Goal: Task Accomplishment & Management: Use online tool/utility

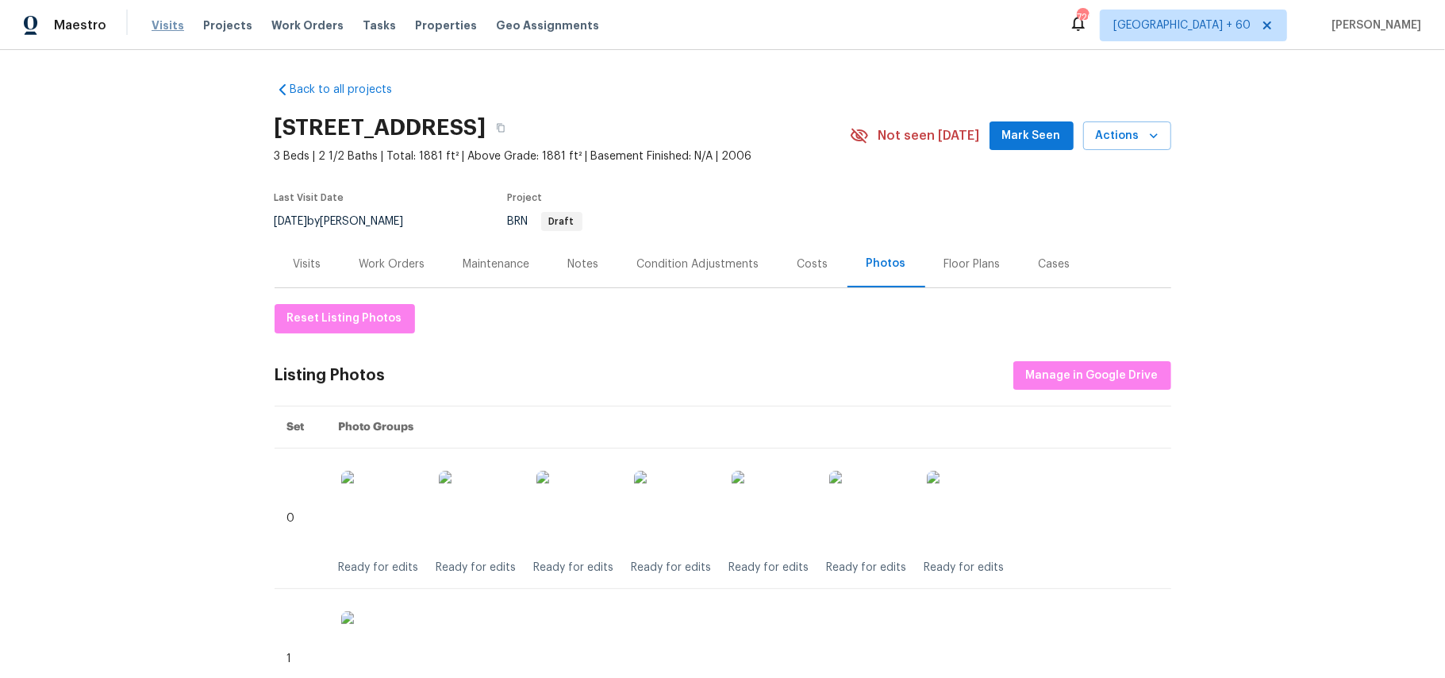
click at [163, 27] on span "Visits" at bounding box center [168, 25] width 33 height 16
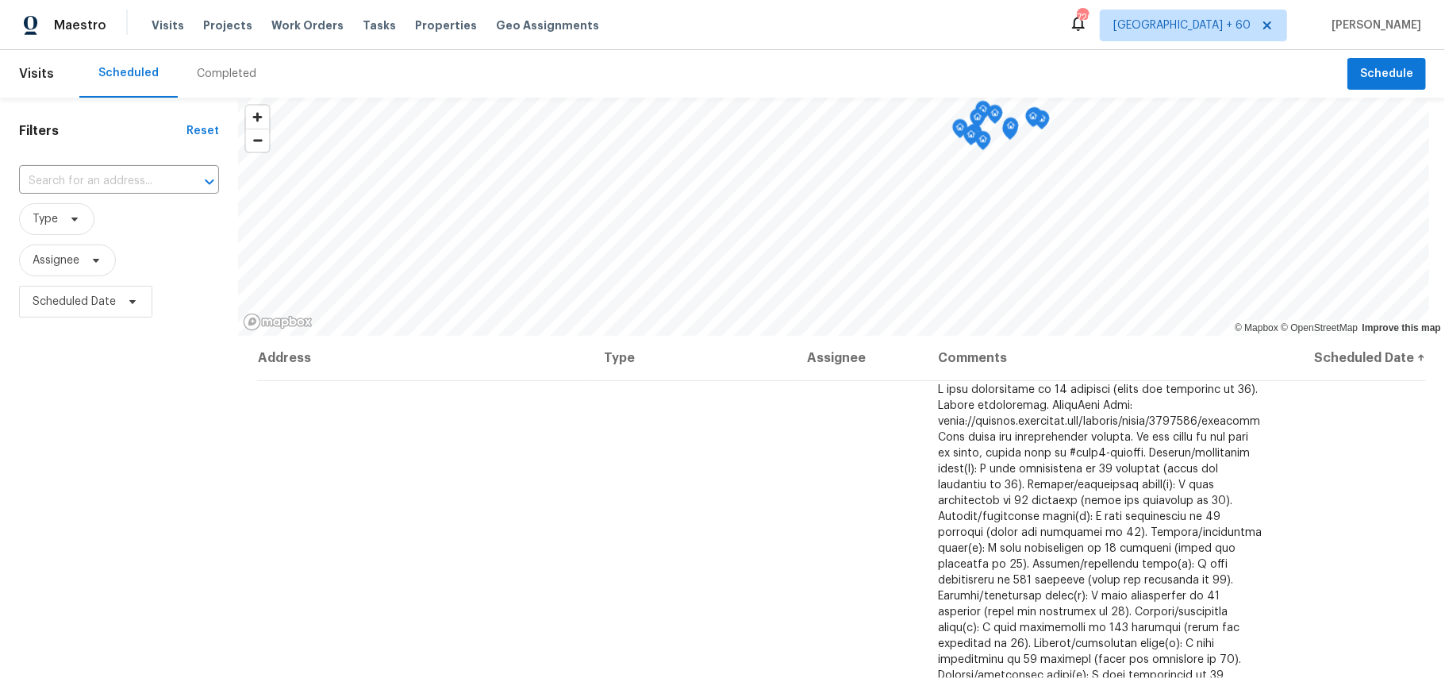
click at [220, 68] on div "Completed" at bounding box center [227, 74] width 60 height 16
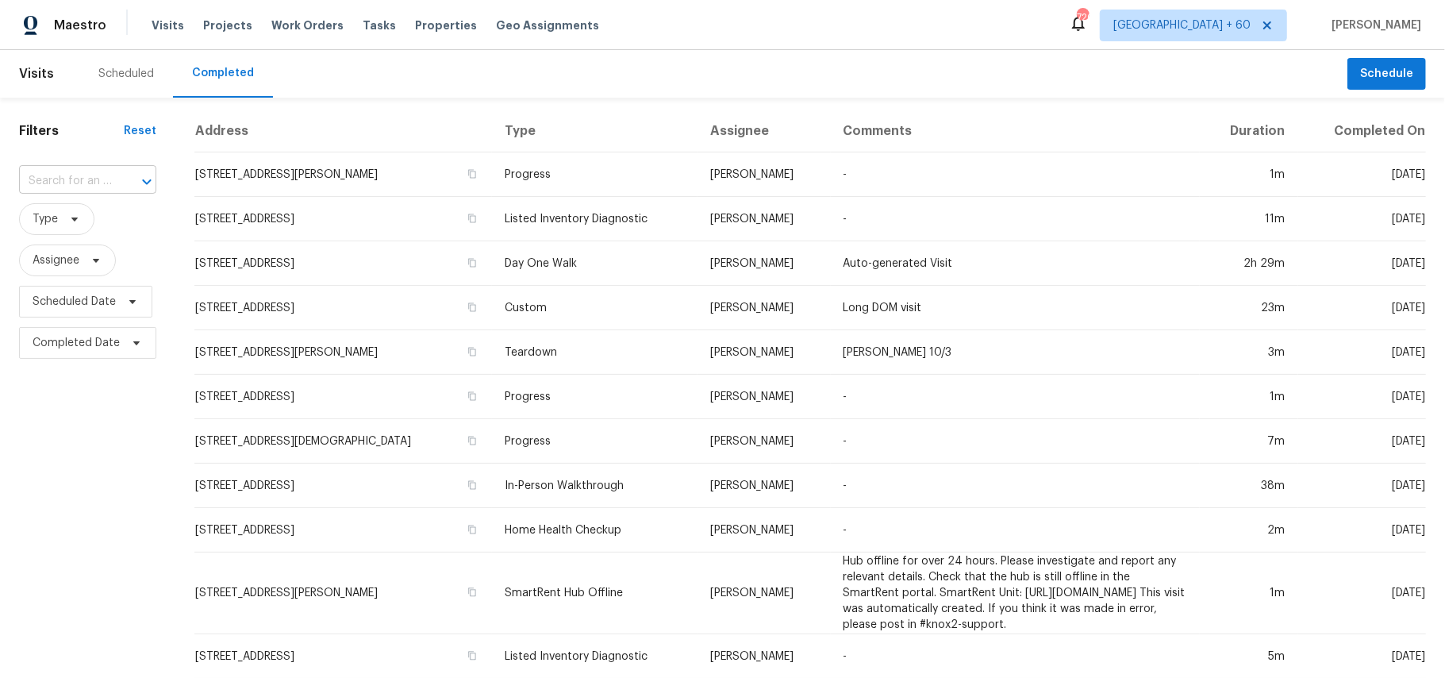
click at [61, 181] on input "text" at bounding box center [65, 181] width 93 height 25
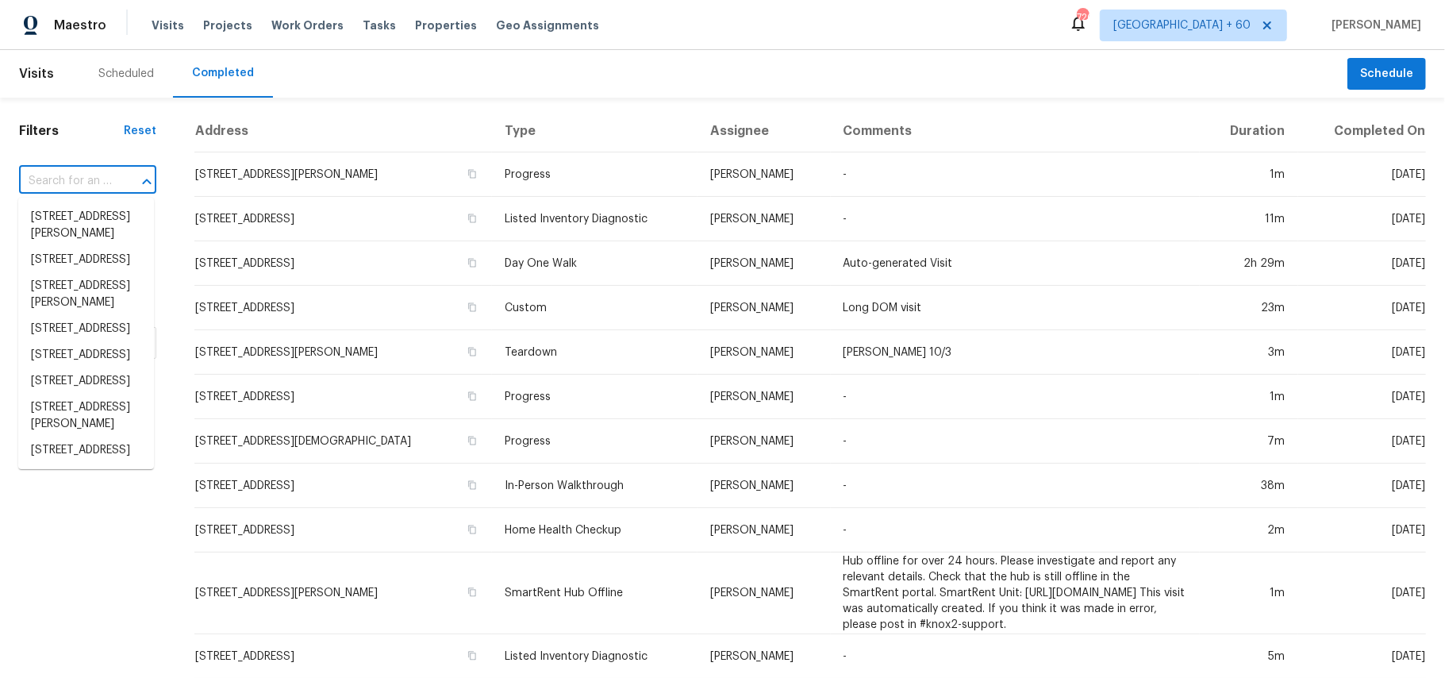
paste input "[STREET_ADDRESS]"
type input "[STREET_ADDRESS]"
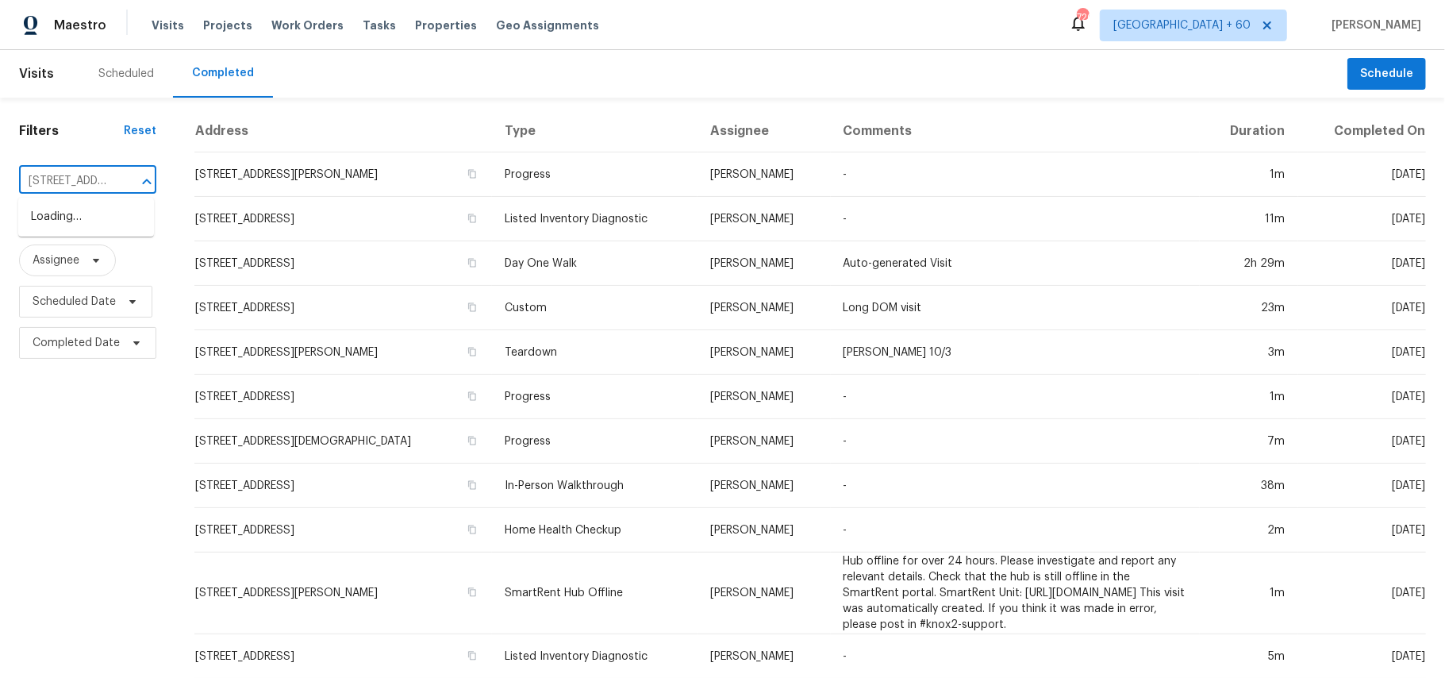
scroll to position [0, 112]
click at [84, 221] on li "[STREET_ADDRESS]" at bounding box center [86, 217] width 136 height 26
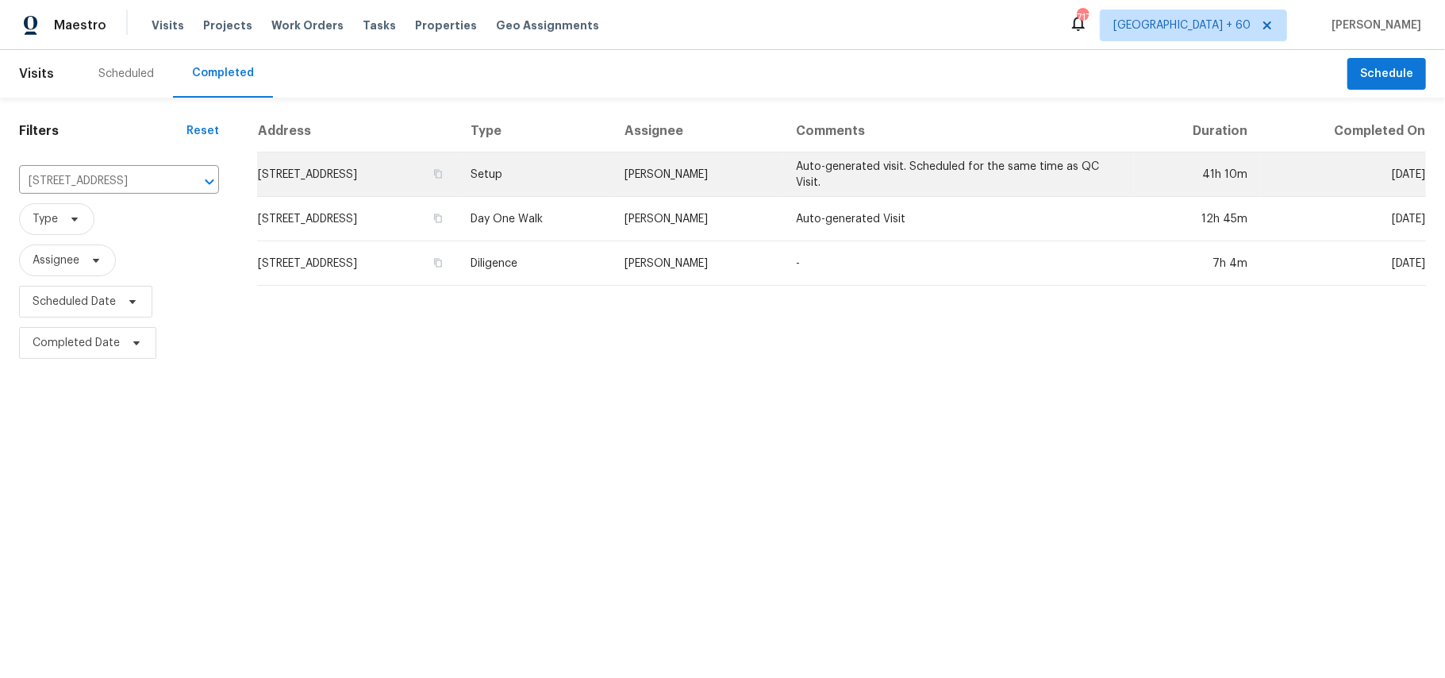
click at [597, 176] on td "Setup" at bounding box center [535, 174] width 154 height 44
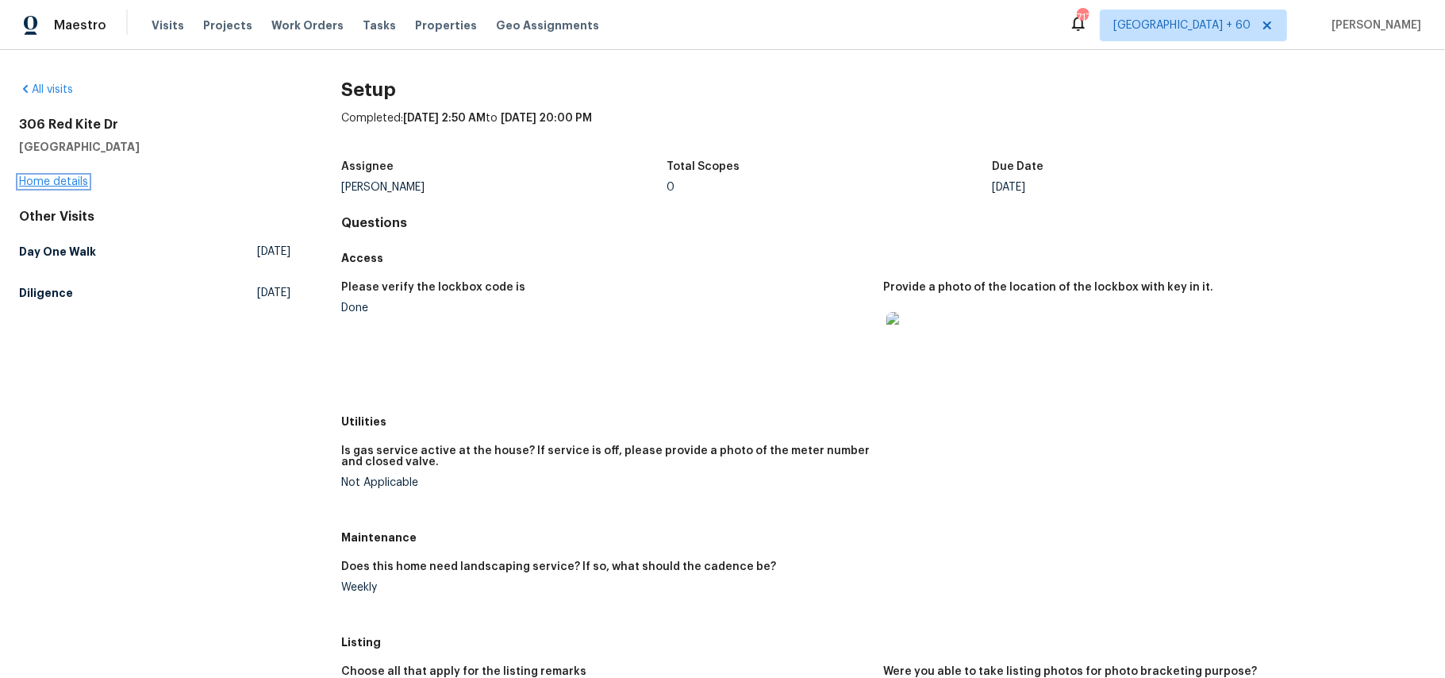
click at [81, 185] on link "Home details" at bounding box center [53, 181] width 69 height 11
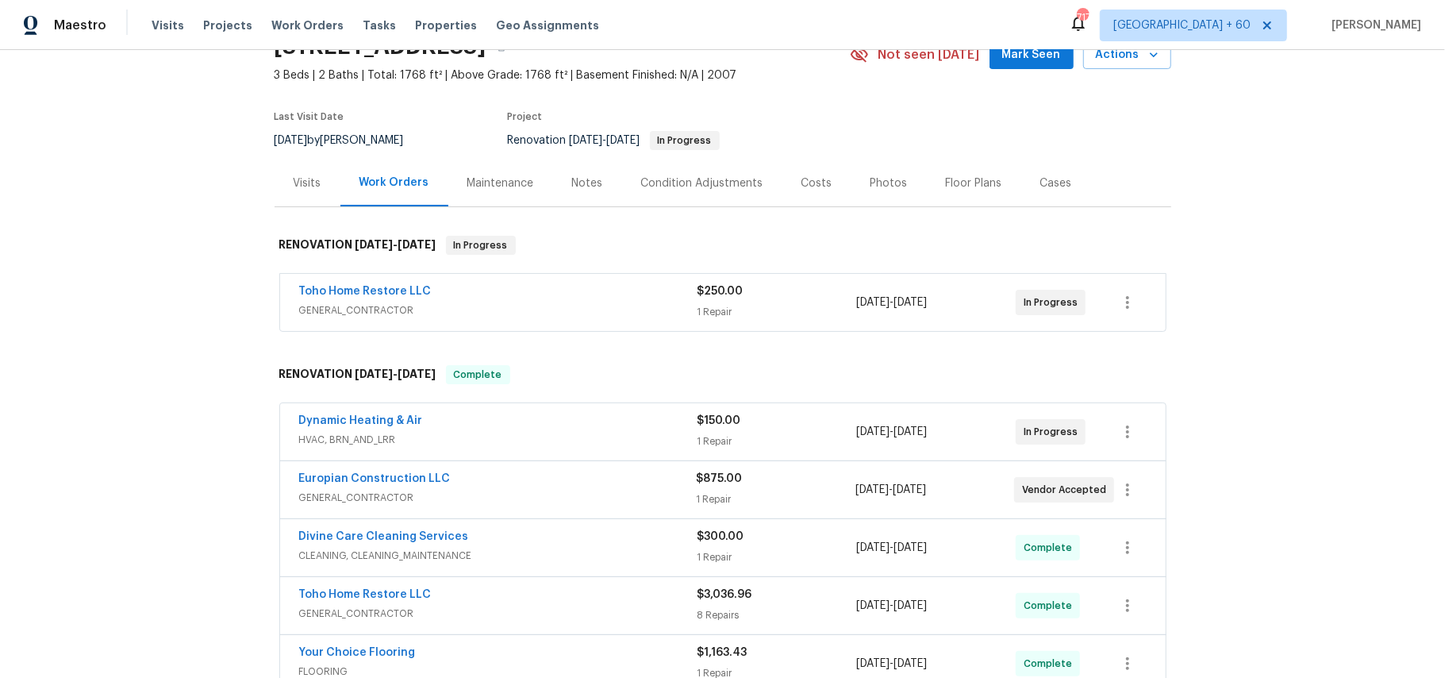
scroll to position [106, 0]
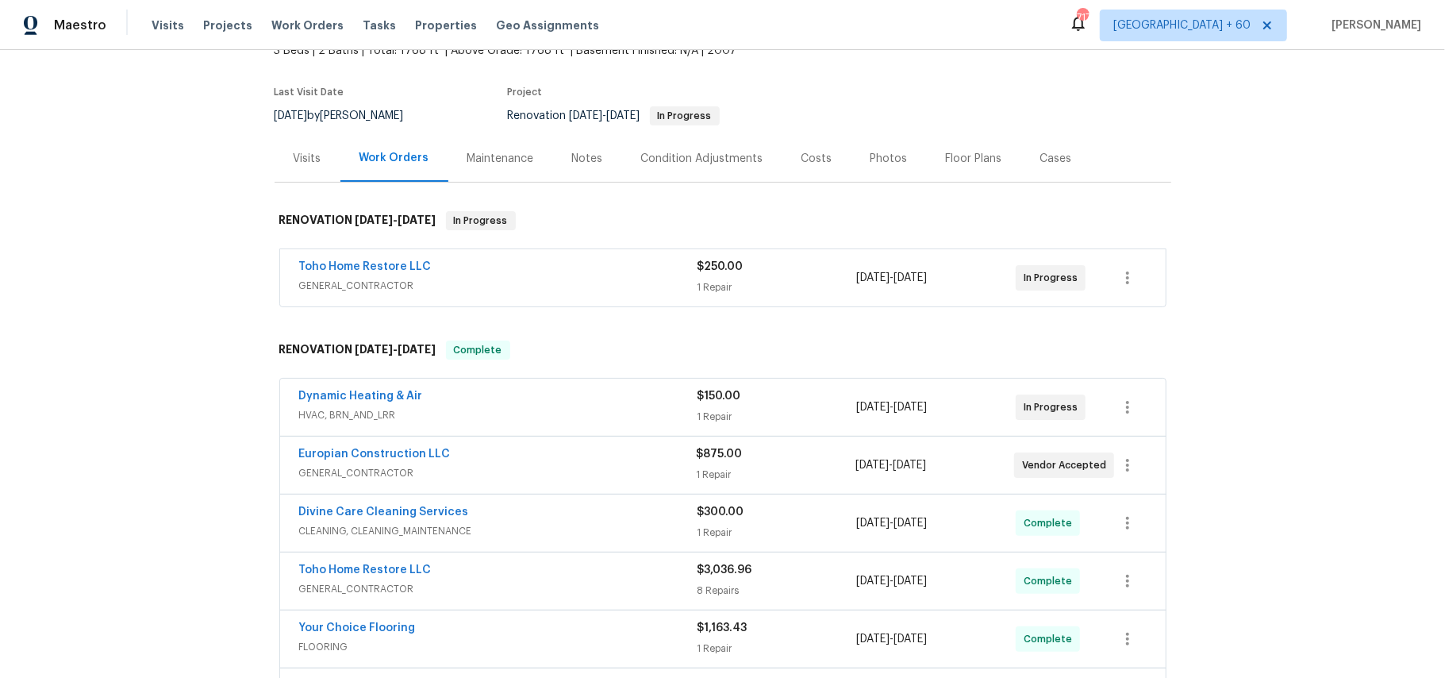
click at [881, 153] on div "Photos" at bounding box center [888, 159] width 37 height 16
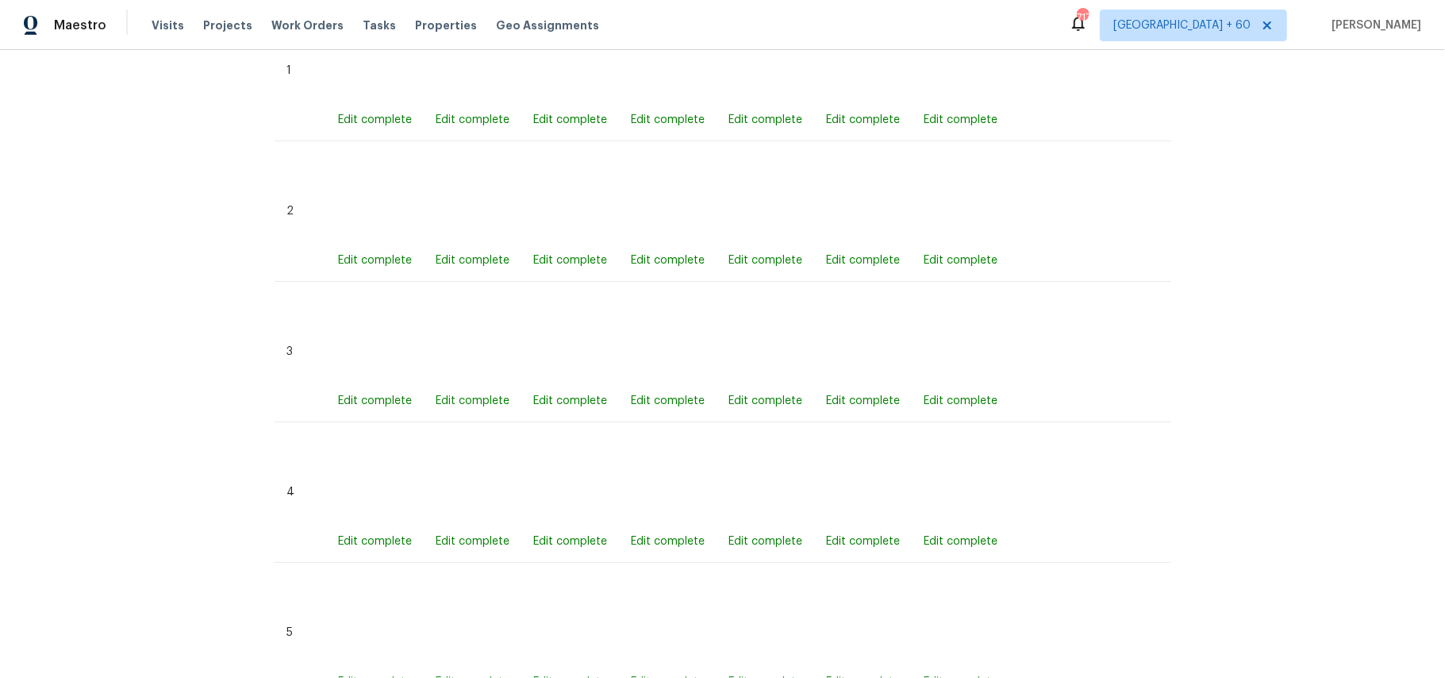
scroll to position [522, 0]
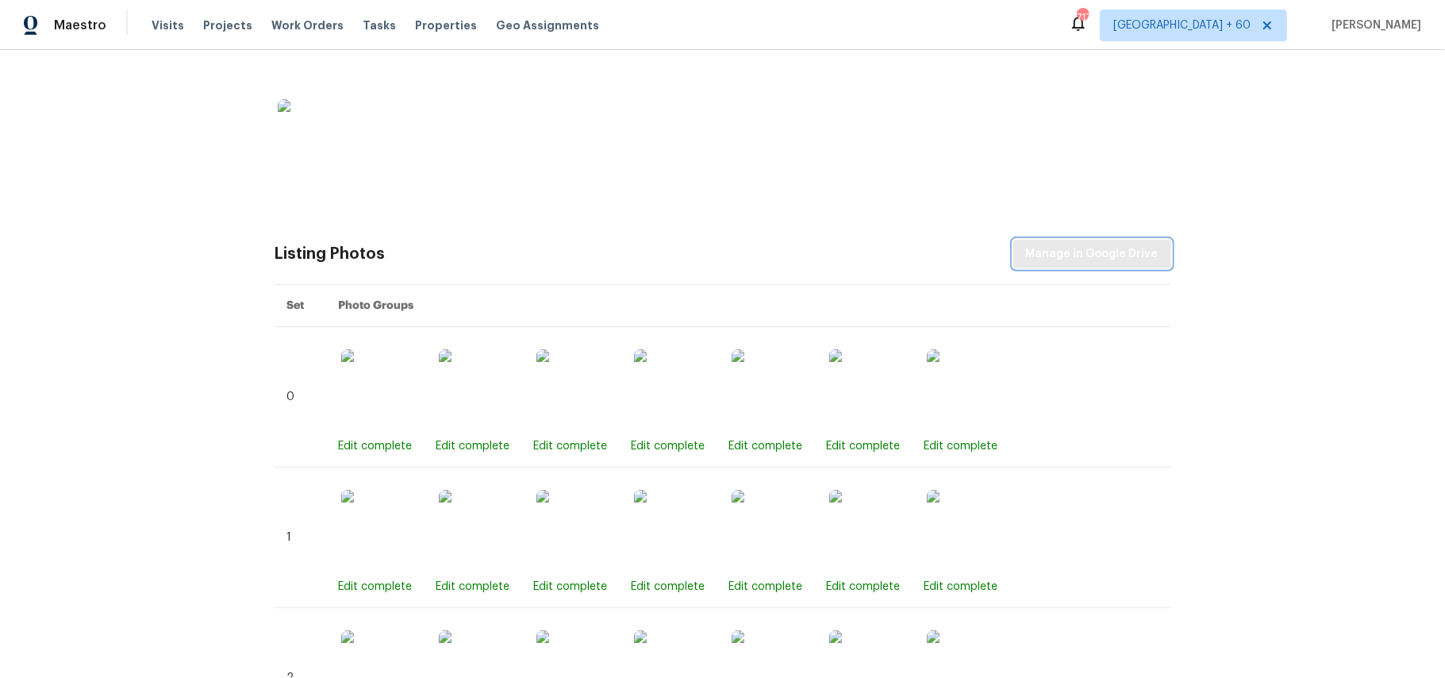
click at [1088, 251] on span "Manage in Google Drive" at bounding box center [1092, 254] width 132 height 20
